Goal: Task Accomplishment & Management: Use online tool/utility

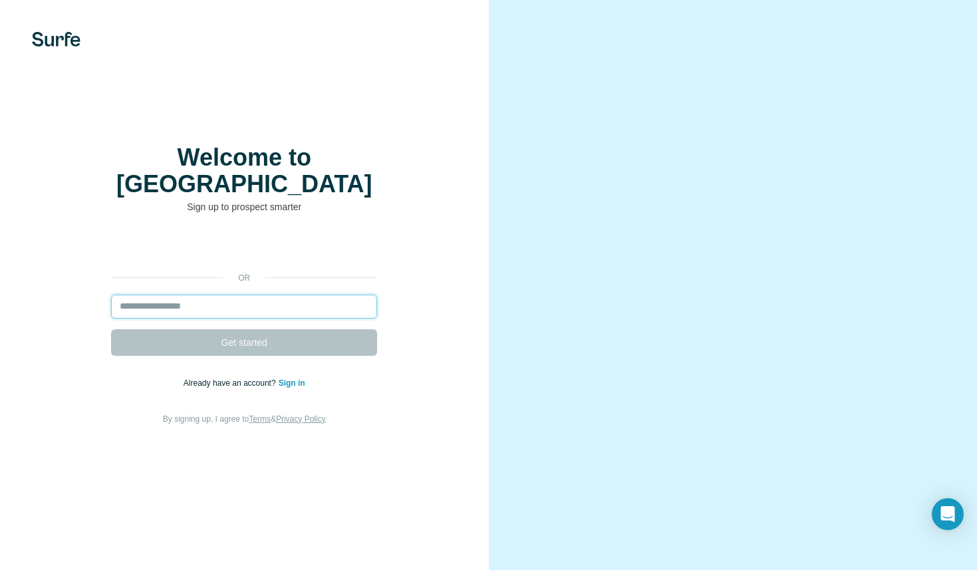
click at [240, 295] on input "email" at bounding box center [244, 307] width 266 height 24
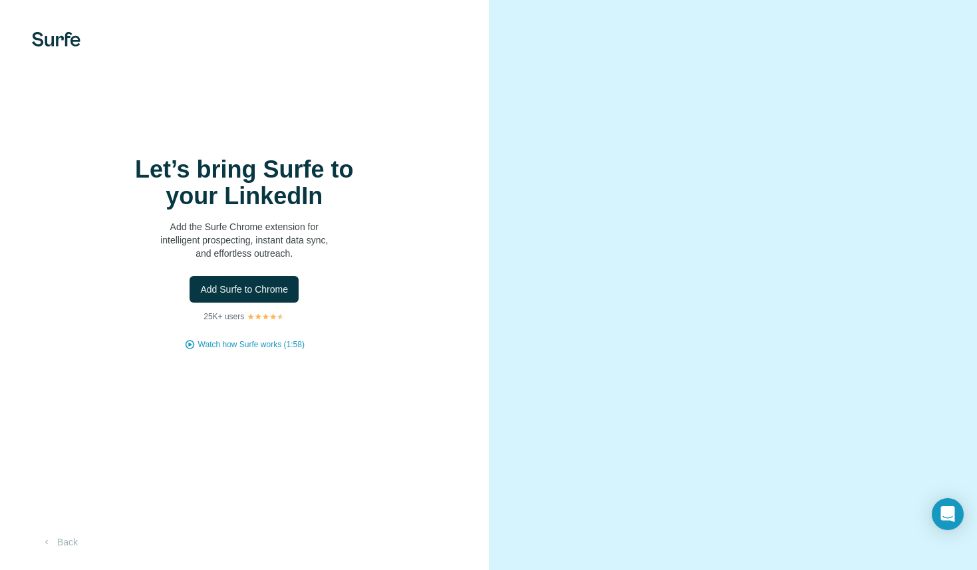
click at [418, 91] on div "Let’s bring Surfe to your LinkedIn Add the Surfe Chrome extension for intellige…" at bounding box center [244, 285] width 489 height 570
click at [69, 545] on button "Back" at bounding box center [59, 542] width 55 height 24
click at [274, 291] on span "Add Surfe to Chrome" at bounding box center [244, 289] width 88 height 13
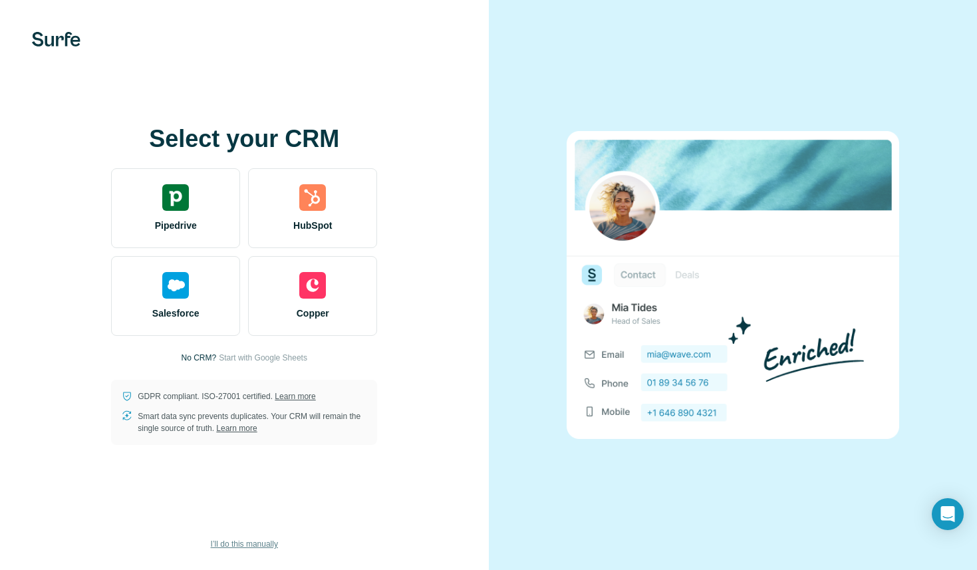
click at [253, 543] on span "I’ll do this manually" at bounding box center [244, 544] width 67 height 12
